Goal: Communication & Community: Answer question/provide support

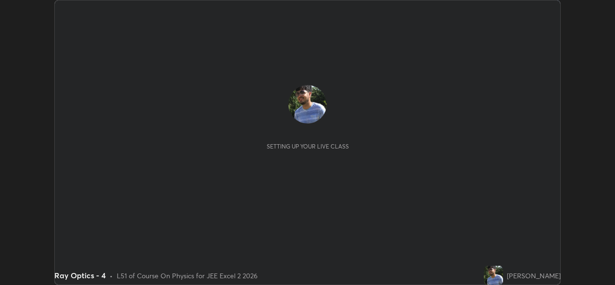
scroll to position [285, 614]
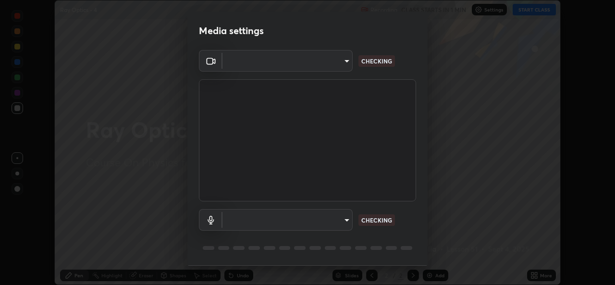
type input "02c526a7d083af2ea0f9b848da83c41b37d7728a07c2247aa6837277cf3aa32d"
click at [345, 220] on body "Erase all Ray Optics - 4 Recording CLASS STARTS IN 1 MIN Settings START CLASS S…" at bounding box center [307, 142] width 615 height 285
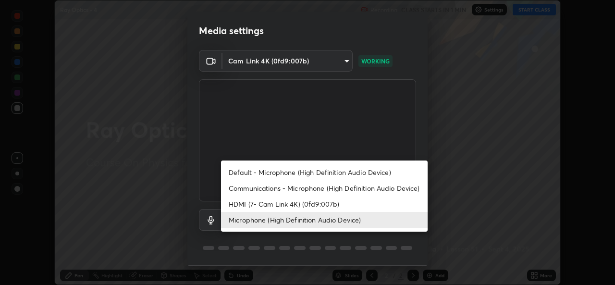
click at [352, 203] on li "HDMI (7- Cam Link 4K) (0fd9:007b)" at bounding box center [324, 204] width 207 height 16
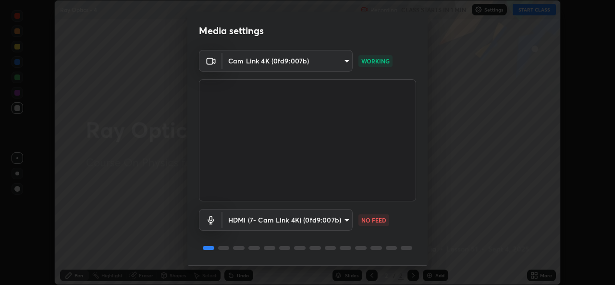
click at [348, 221] on body "Erase all Ray Optics - 4 Recording CLASS STARTS IN 1 MIN Settings START CLASS S…" at bounding box center [307, 142] width 615 height 285
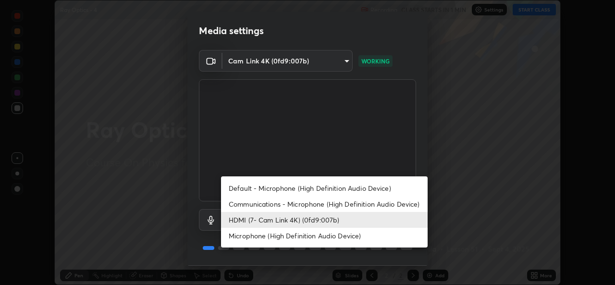
click at [351, 234] on li "Microphone (High Definition Audio Device)" at bounding box center [324, 236] width 207 height 16
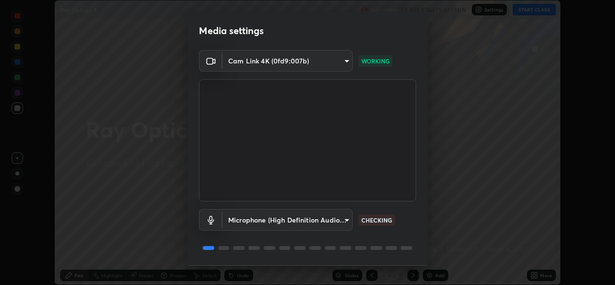
type input "1f9b2b7b856d792cc5f4e166810154640c8dc3d584de9c331c588b9cd70d1665"
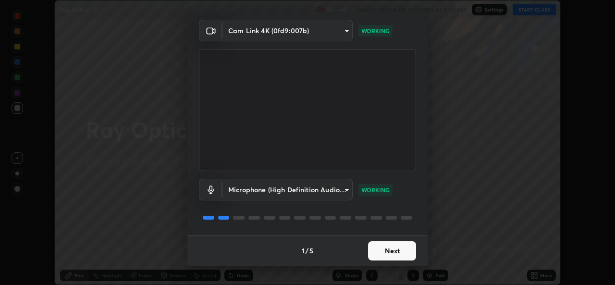
click at [391, 253] on button "Next" at bounding box center [392, 250] width 48 height 19
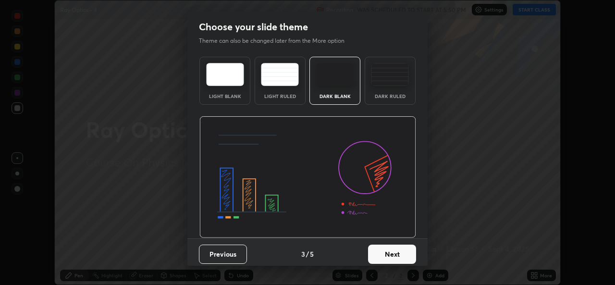
click at [395, 252] on button "Next" at bounding box center [392, 254] width 48 height 19
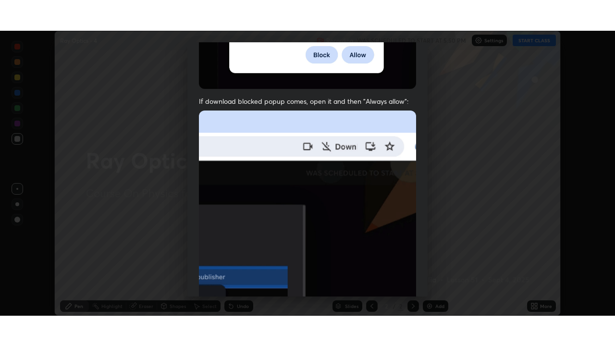
scroll to position [226, 0]
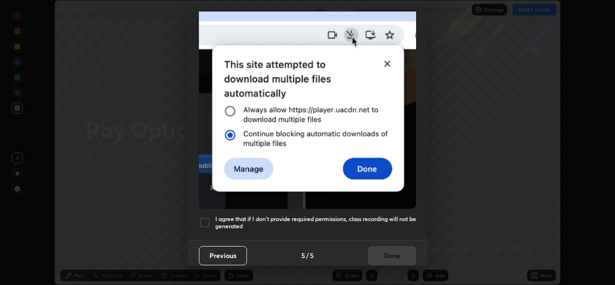
click at [207, 220] on div at bounding box center [205, 223] width 12 height 12
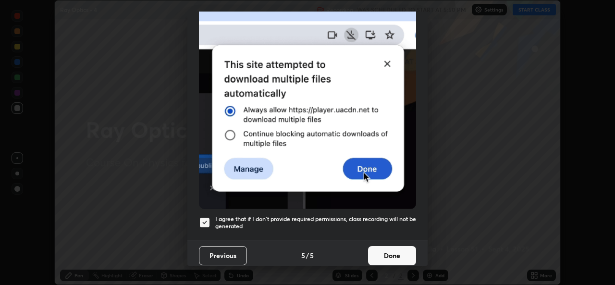
click at [383, 251] on button "Done" at bounding box center [392, 255] width 48 height 19
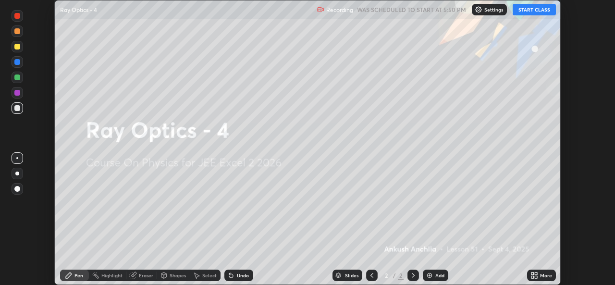
click at [530, 13] on button "START CLASS" at bounding box center [534, 10] width 43 height 12
click at [538, 271] on div "More" at bounding box center [541, 276] width 29 height 12
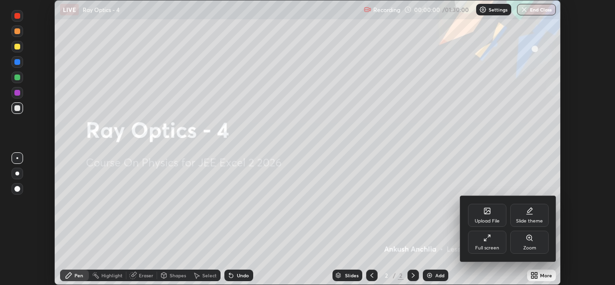
click at [486, 246] on div "Full screen" at bounding box center [487, 248] width 24 height 5
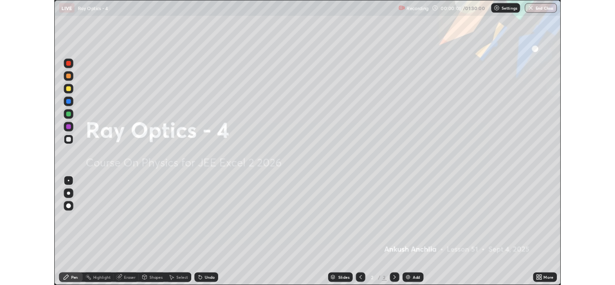
scroll to position [346, 615]
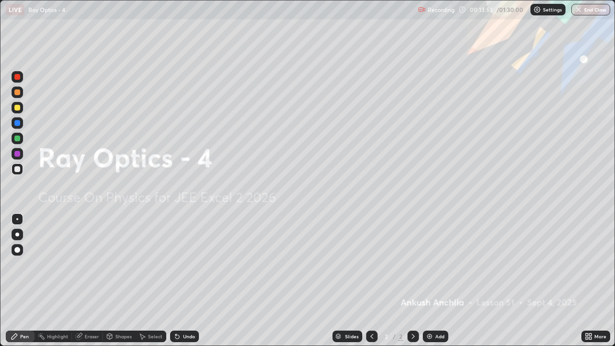
click at [431, 284] on img at bounding box center [430, 336] width 8 height 8
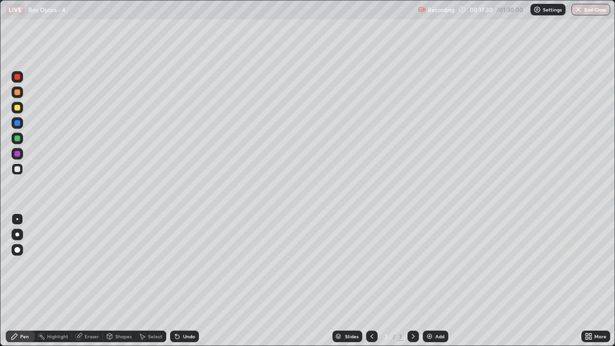
click at [82, 284] on div "Eraser" at bounding box center [87, 337] width 31 height 12
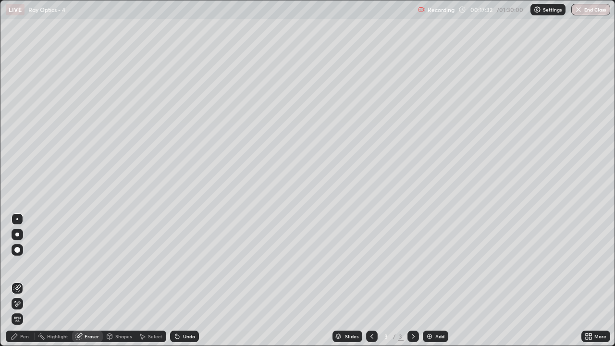
click at [25, 284] on div "Pen" at bounding box center [24, 336] width 9 height 5
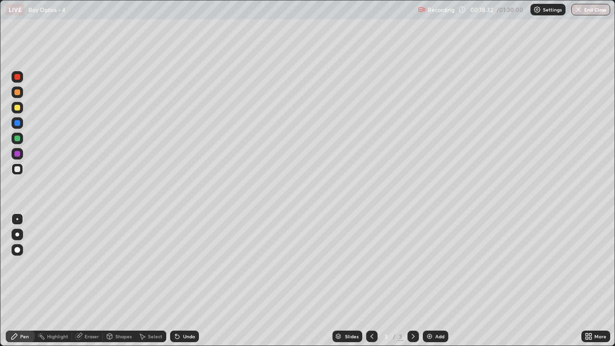
click at [89, 284] on div "Eraser" at bounding box center [92, 336] width 14 height 5
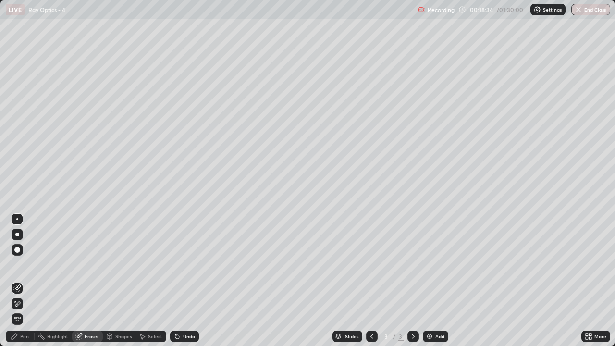
click at [24, 284] on div "Pen" at bounding box center [24, 336] width 9 height 5
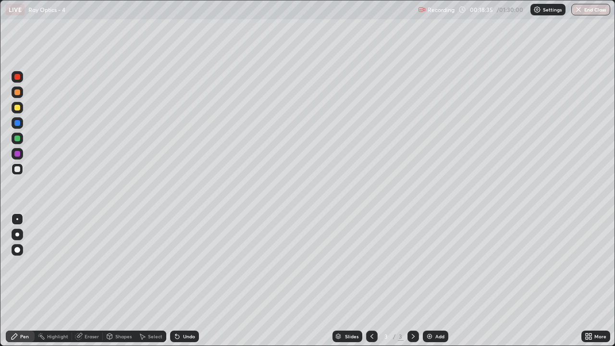
click at [86, 284] on div "Eraser" at bounding box center [92, 336] width 14 height 5
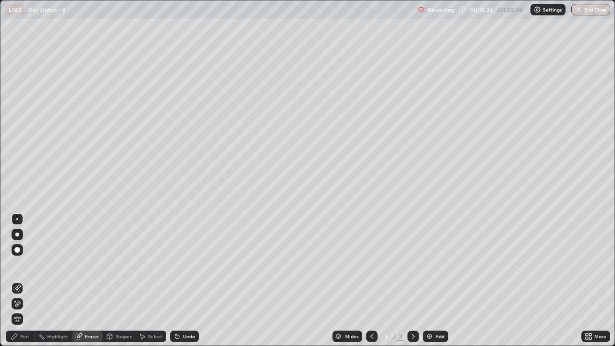
click at [29, 284] on div "Pen" at bounding box center [20, 337] width 29 height 12
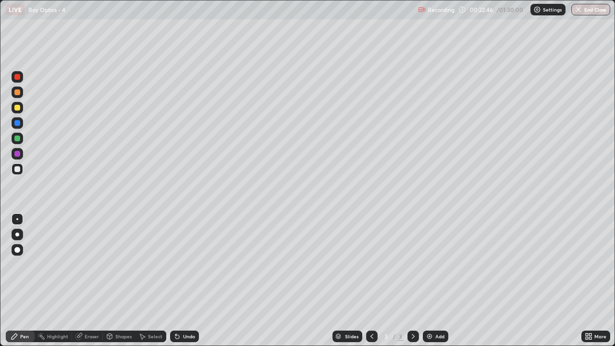
click at [431, 284] on img at bounding box center [430, 336] width 8 height 8
click at [91, 284] on div "Eraser" at bounding box center [92, 336] width 14 height 5
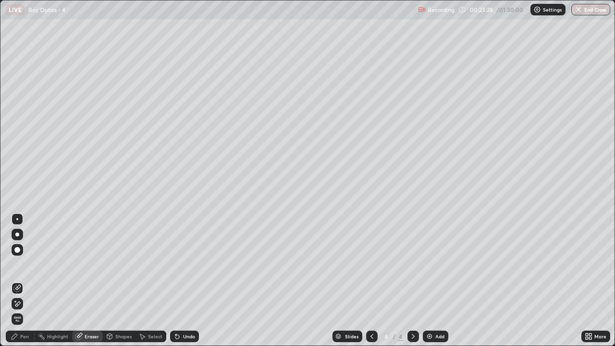
click at [22, 284] on div "Pen" at bounding box center [20, 337] width 29 height 12
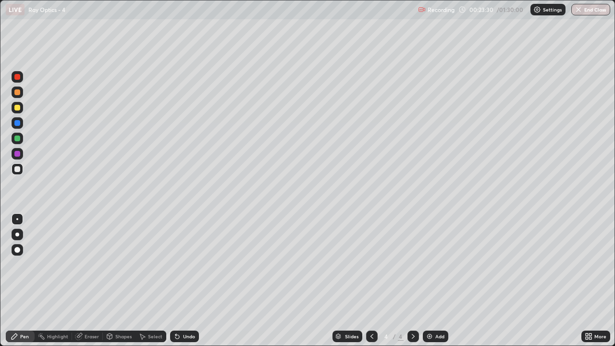
click at [20, 80] on div at bounding box center [18, 77] width 12 height 12
click at [22, 172] on div at bounding box center [18, 169] width 12 height 12
click at [85, 284] on div "Eraser" at bounding box center [92, 336] width 14 height 5
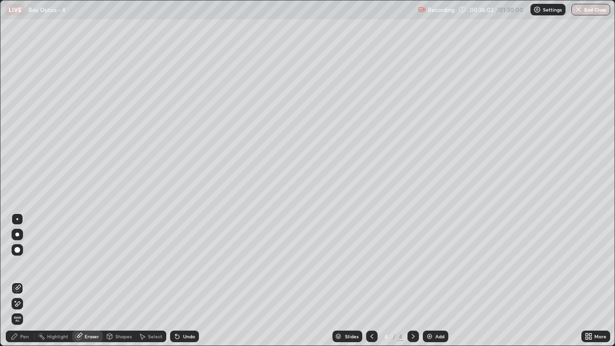
click at [15, 284] on icon at bounding box center [15, 301] width 1 height 1
click at [17, 284] on icon at bounding box center [15, 336] width 6 height 6
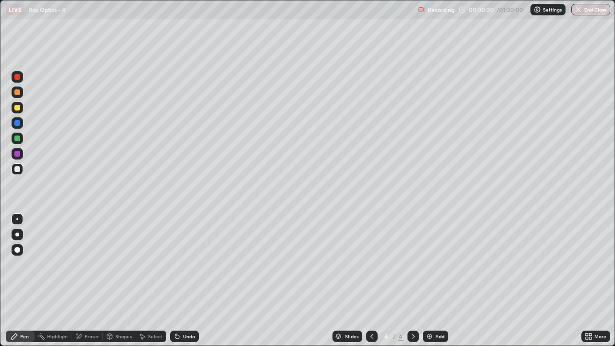
click at [589, 284] on icon at bounding box center [590, 334] width 2 height 2
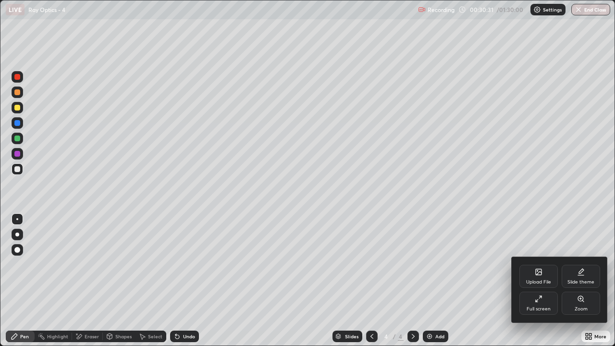
click at [537, 284] on icon at bounding box center [539, 299] width 8 height 8
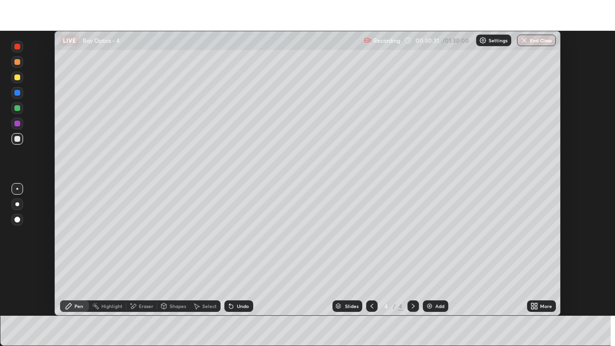
scroll to position [47758, 47428]
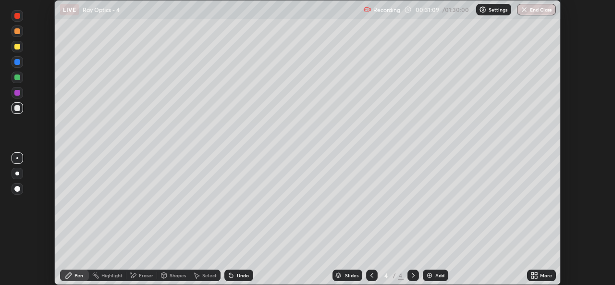
click at [543, 274] on div "More" at bounding box center [546, 275] width 12 height 5
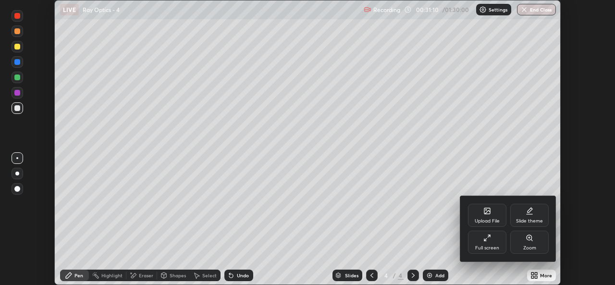
click at [500, 219] on div "Upload File" at bounding box center [487, 215] width 38 height 23
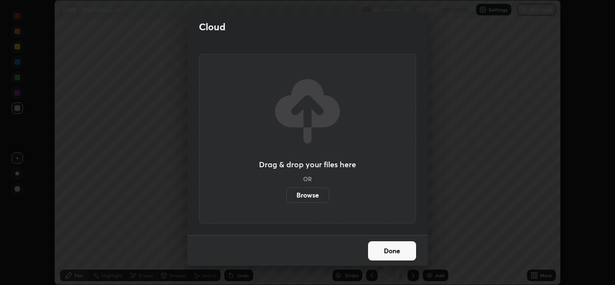
click at [314, 197] on label "Browse" at bounding box center [307, 194] width 43 height 15
click at [286, 197] on input "Browse" at bounding box center [286, 194] width 0 height 15
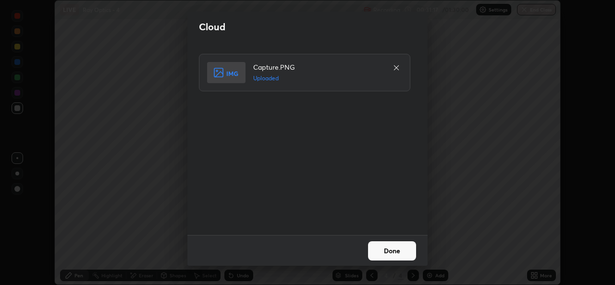
click at [387, 250] on button "Done" at bounding box center [392, 250] width 48 height 19
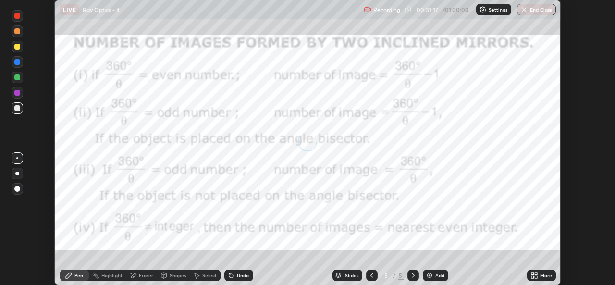
click at [536, 272] on icon at bounding box center [536, 273] width 2 height 2
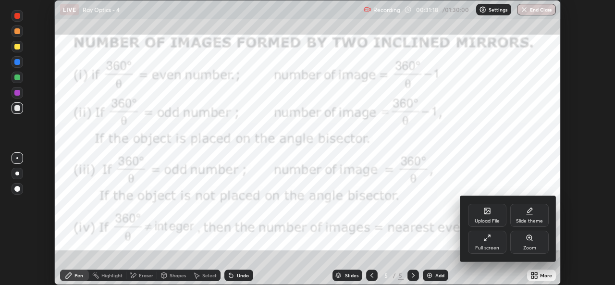
click at [484, 240] on icon at bounding box center [485, 239] width 2 height 2
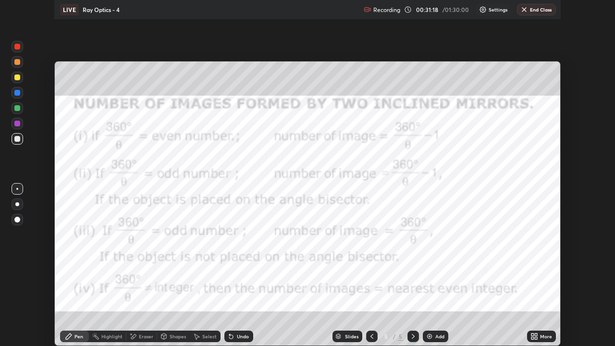
scroll to position [346, 615]
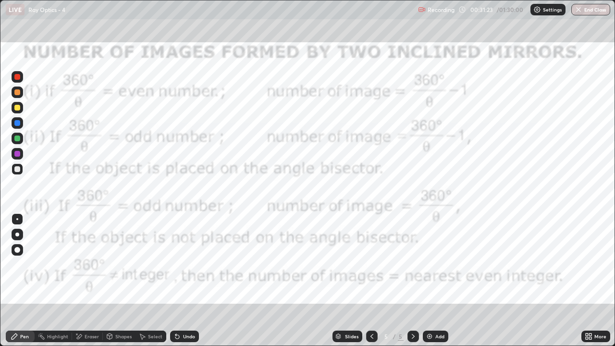
click at [146, 284] on div "Select" at bounding box center [150, 337] width 31 height 12
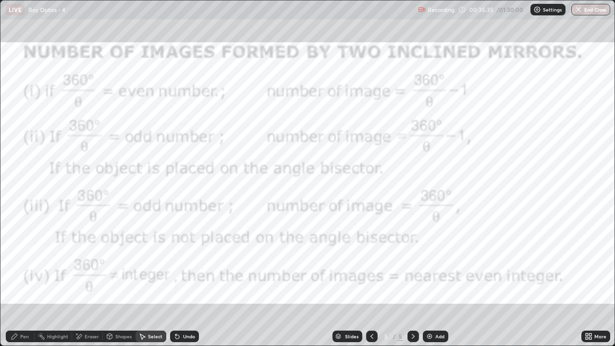
click at [427, 284] on img at bounding box center [430, 336] width 8 height 8
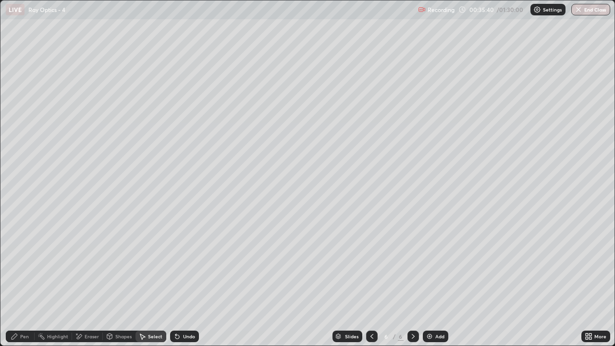
click at [26, 284] on div "Pen" at bounding box center [20, 337] width 29 height 12
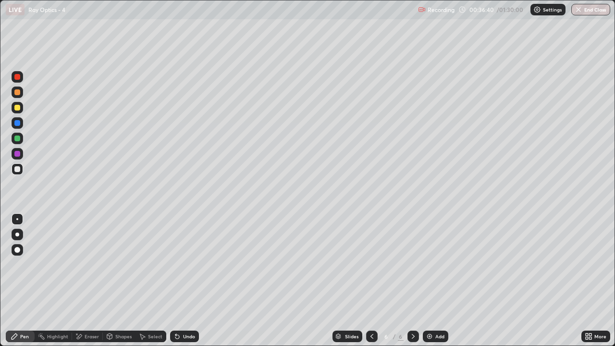
click at [86, 284] on div "Eraser" at bounding box center [92, 336] width 14 height 5
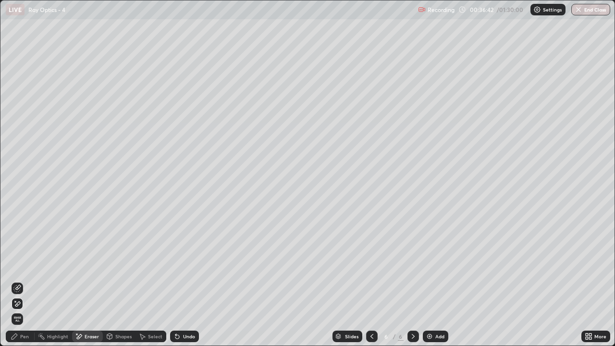
click at [23, 284] on div "Pen" at bounding box center [24, 336] width 9 height 5
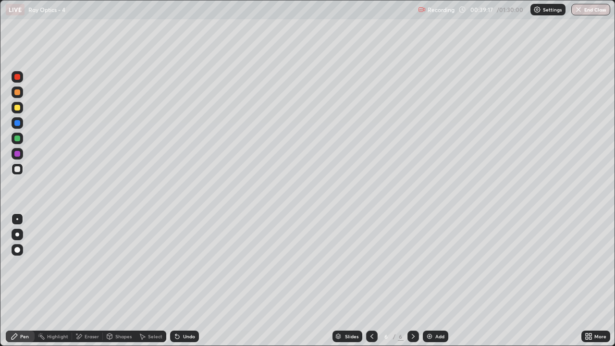
click at [59, 284] on div "Highlight" at bounding box center [57, 336] width 21 height 5
click at [429, 284] on img at bounding box center [430, 336] width 8 height 8
click at [24, 284] on div "Pen" at bounding box center [24, 336] width 9 height 5
click at [91, 284] on div "Eraser" at bounding box center [92, 336] width 14 height 5
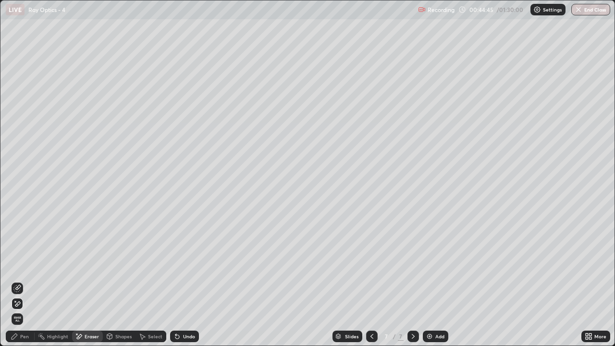
click at [180, 284] on div "Undo" at bounding box center [184, 337] width 29 height 12
click at [185, 284] on div "Undo" at bounding box center [189, 336] width 12 height 5
click at [25, 284] on div "Pen" at bounding box center [24, 336] width 9 height 5
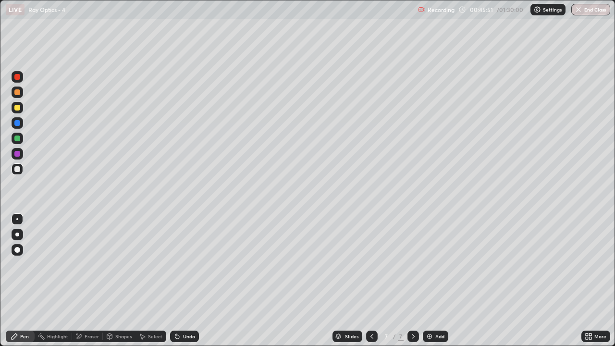
click at [89, 284] on div "Eraser" at bounding box center [92, 336] width 14 height 5
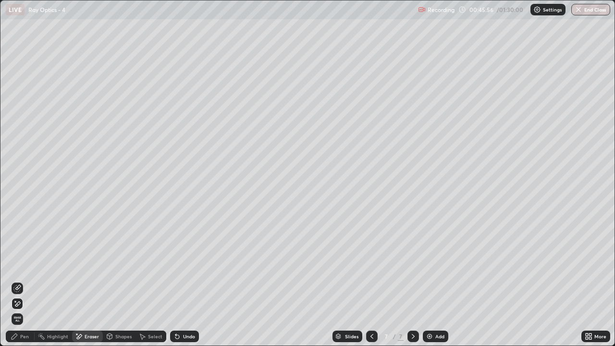
click at [25, 284] on div "Pen" at bounding box center [24, 336] width 9 height 5
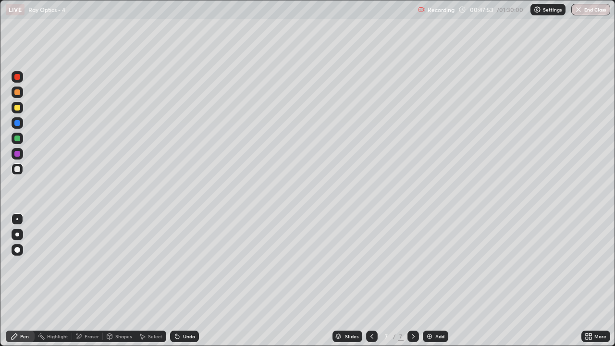
click at [86, 284] on div "Eraser" at bounding box center [92, 336] width 14 height 5
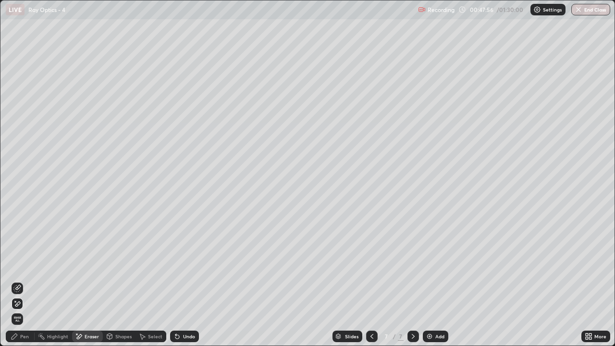
click at [25, 284] on div "Pen" at bounding box center [24, 336] width 9 height 5
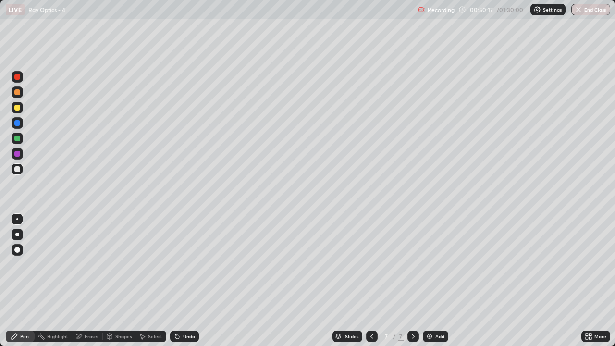
click at [18, 79] on div at bounding box center [17, 77] width 6 height 6
click at [59, 284] on div "Highlight" at bounding box center [57, 336] width 21 height 5
click at [20, 284] on div "Pen" at bounding box center [24, 336] width 9 height 5
click at [19, 170] on div at bounding box center [17, 169] width 6 height 6
click at [18, 77] on div at bounding box center [17, 77] width 6 height 6
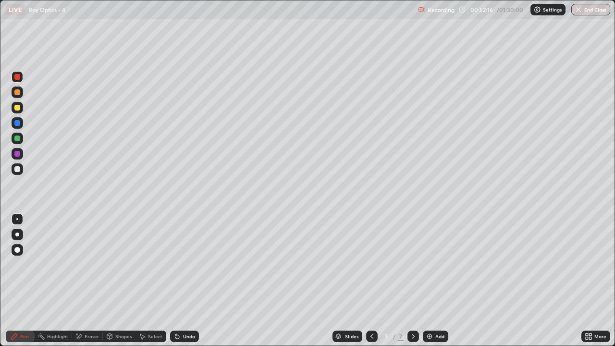
click at [62, 284] on div "Highlight" at bounding box center [57, 336] width 21 height 5
click at [16, 168] on div at bounding box center [17, 169] width 6 height 6
click at [25, 284] on div "Pen" at bounding box center [24, 336] width 9 height 5
click at [430, 284] on img at bounding box center [430, 336] width 8 height 8
click at [21, 80] on div at bounding box center [18, 77] width 12 height 12
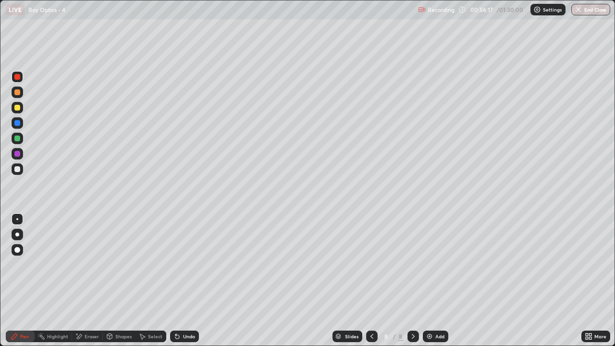
click at [18, 168] on div at bounding box center [17, 169] width 6 height 6
click at [432, 284] on div "Add" at bounding box center [435, 337] width 25 height 12
click at [19, 80] on div at bounding box center [18, 77] width 12 height 12
click at [16, 168] on div at bounding box center [17, 169] width 6 height 6
click at [18, 81] on div at bounding box center [18, 77] width 12 height 12
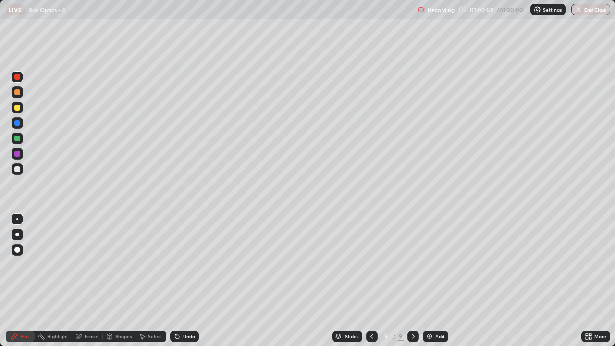
click at [22, 167] on div at bounding box center [18, 169] width 12 height 12
click at [17, 81] on div at bounding box center [18, 77] width 12 height 12
click at [368, 284] on icon at bounding box center [372, 336] width 8 height 8
click at [412, 284] on icon at bounding box center [413, 336] width 8 height 8
click at [18, 169] on div at bounding box center [17, 169] width 6 height 6
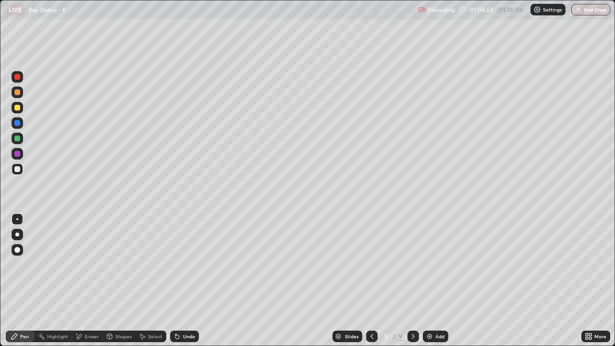
click at [367, 284] on div at bounding box center [372, 337] width 12 height 12
click at [412, 284] on icon at bounding box center [413, 336] width 8 height 8
click at [430, 284] on img at bounding box center [430, 336] width 8 height 8
click at [587, 13] on button "End Class" at bounding box center [590, 10] width 39 height 12
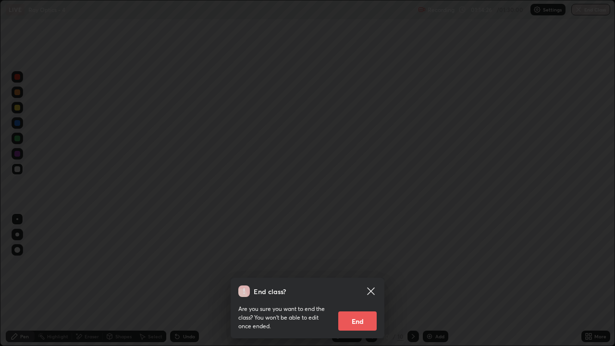
click at [360, 284] on button "End" at bounding box center [357, 320] width 38 height 19
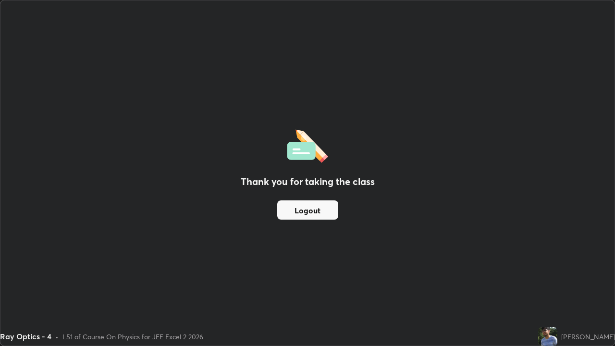
click at [309, 210] on button "Logout" at bounding box center [307, 209] width 61 height 19
click at [310, 210] on button "Logout" at bounding box center [307, 209] width 61 height 19
